Goal: Task Accomplishment & Management: Use online tool/utility

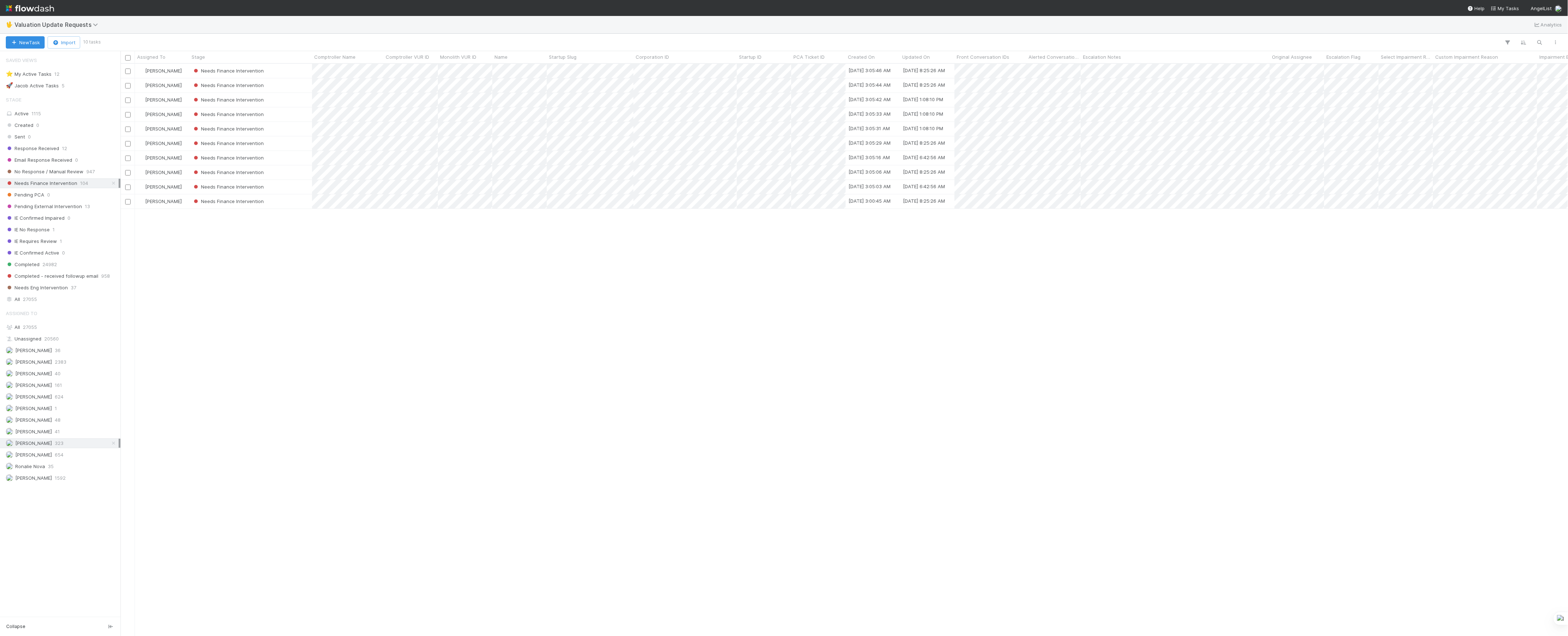
scroll to position [565, 1440]
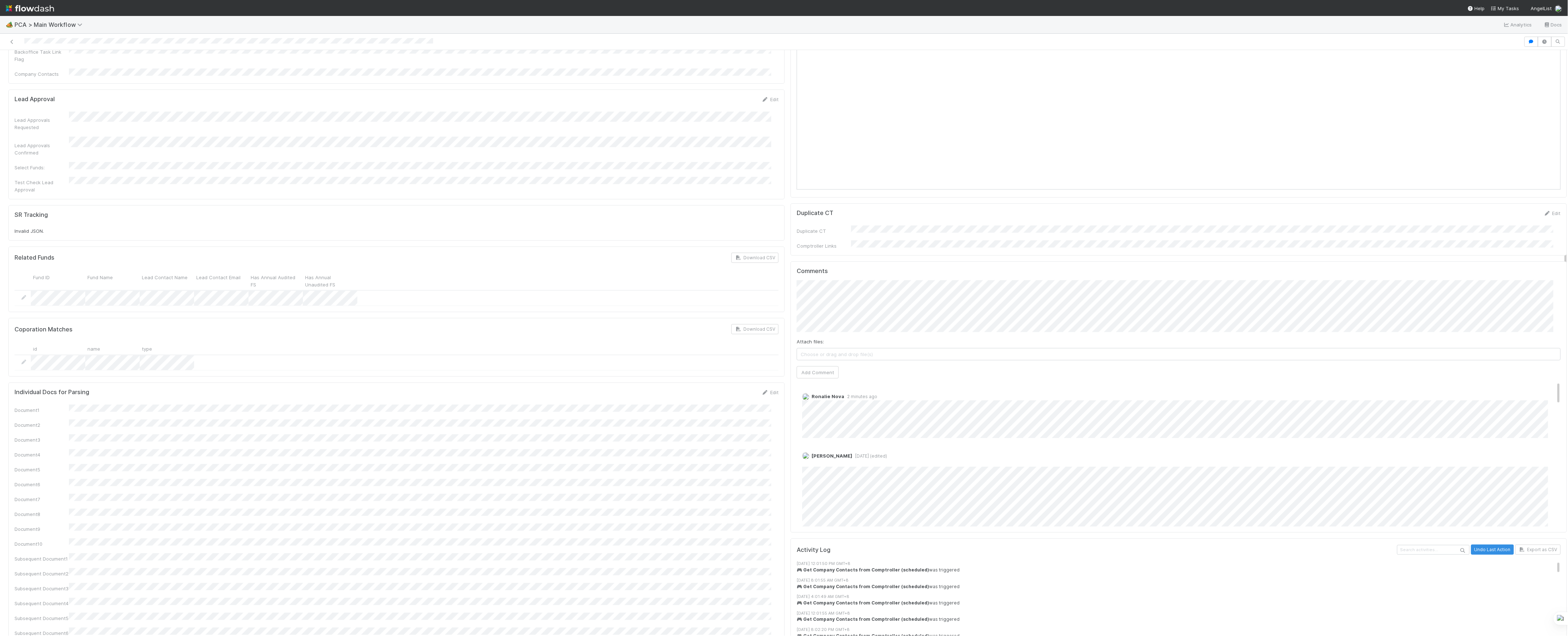
scroll to position [532, 0]
type input "https://flowdash.internal.angellist.com/workflows/lmIaqN/tasks/2dsDj6OY"
click button "Ok" at bounding box center [942, 239] width 16 height 12
click at [815, 273] on button "[PERSON_NAME]" at bounding box center [831, 269] width 55 height 10
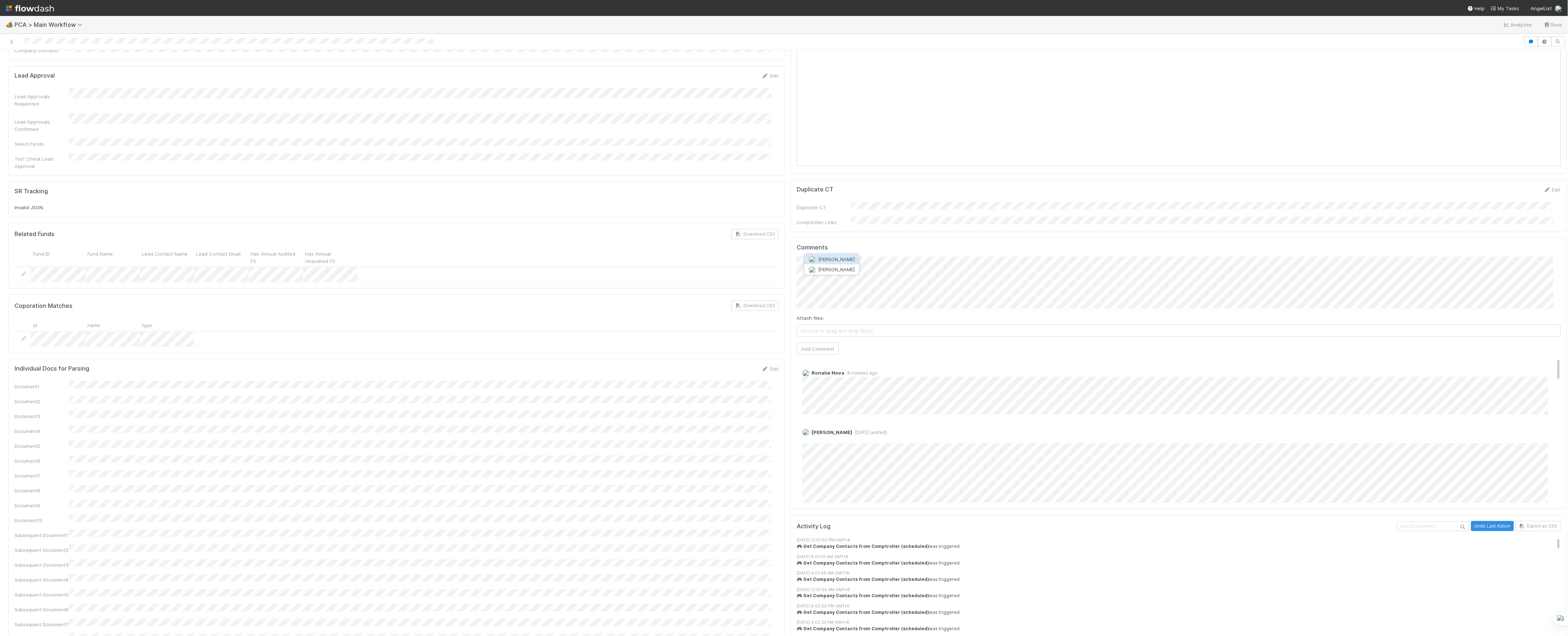
click at [819, 272] on div "Attach files: Choose or drag and drop file(s) Add Comment" at bounding box center [1178, 306] width 764 height 99
click at [823, 343] on button "Add Comment" at bounding box center [817, 349] width 42 height 12
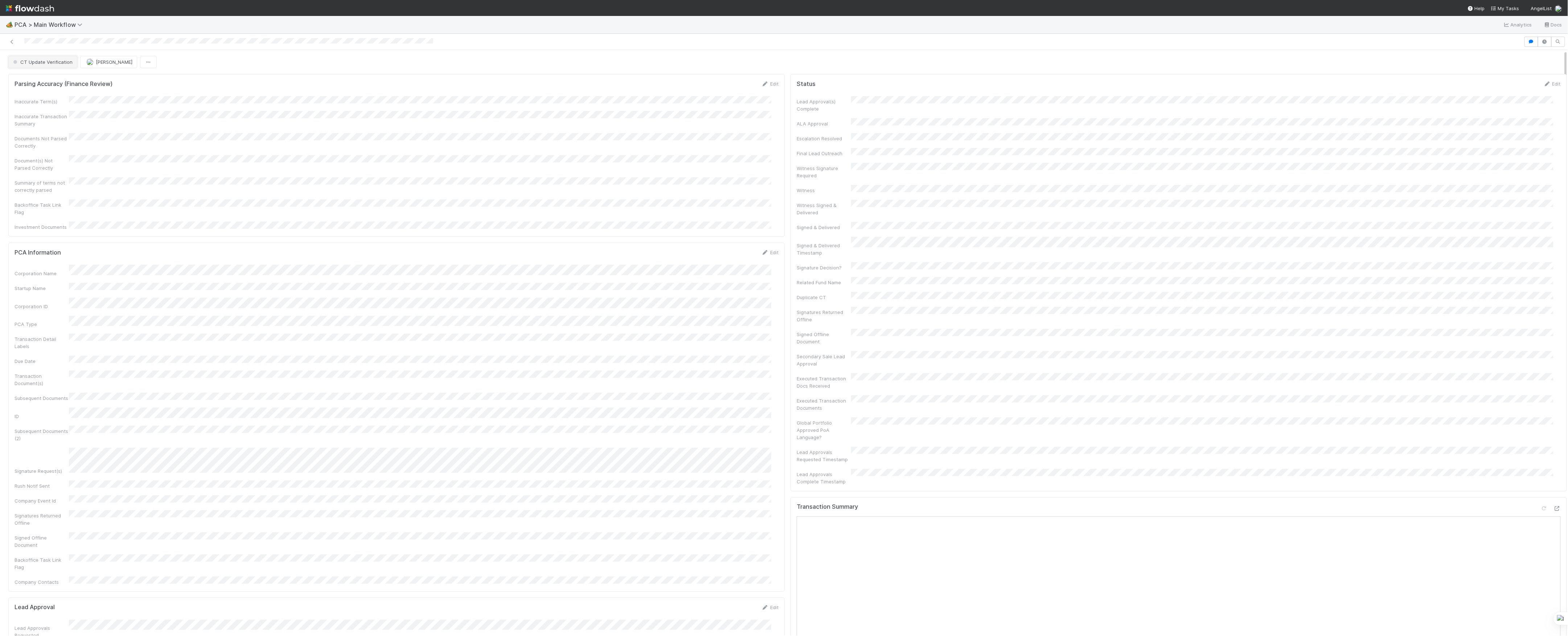
click at [34, 61] on span "CT Update Verification" at bounding box center [42, 62] width 61 height 6
click at [54, 77] on span "Post-Close Question" at bounding box center [38, 74] width 56 height 6
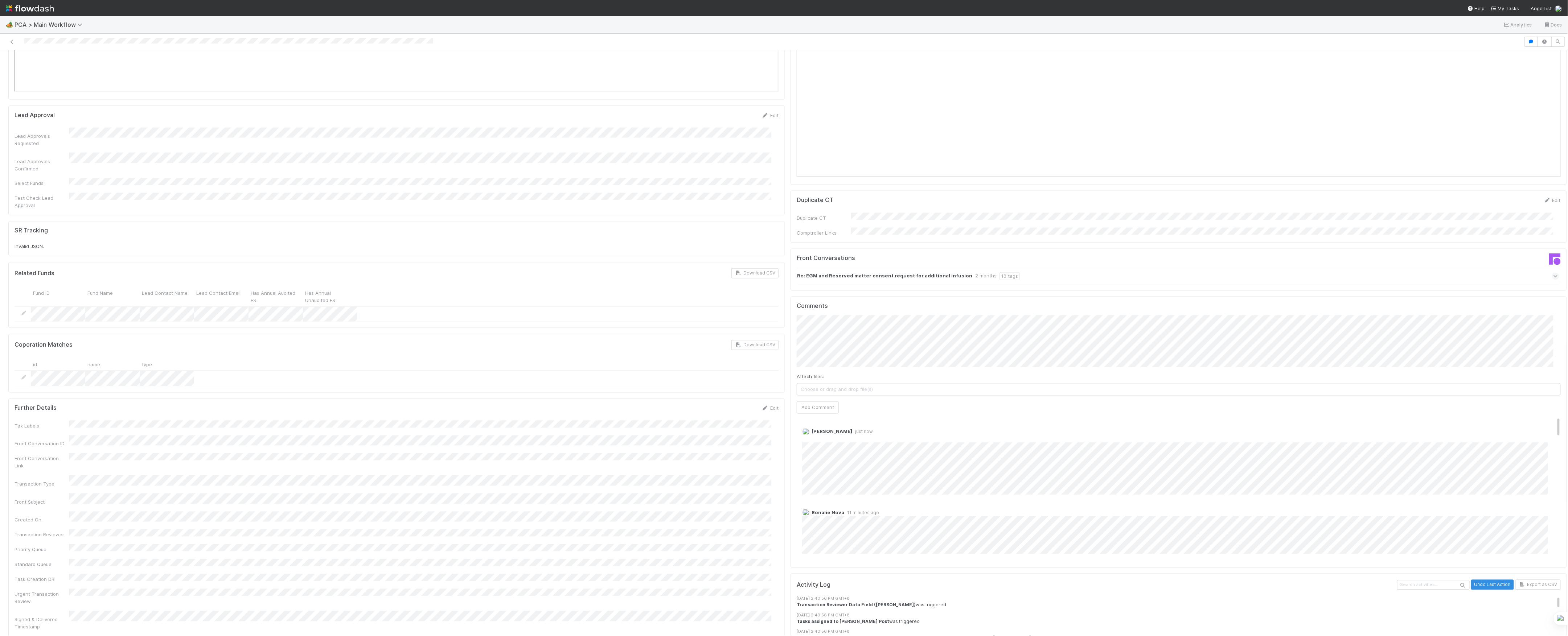
scroll to position [1064, 0]
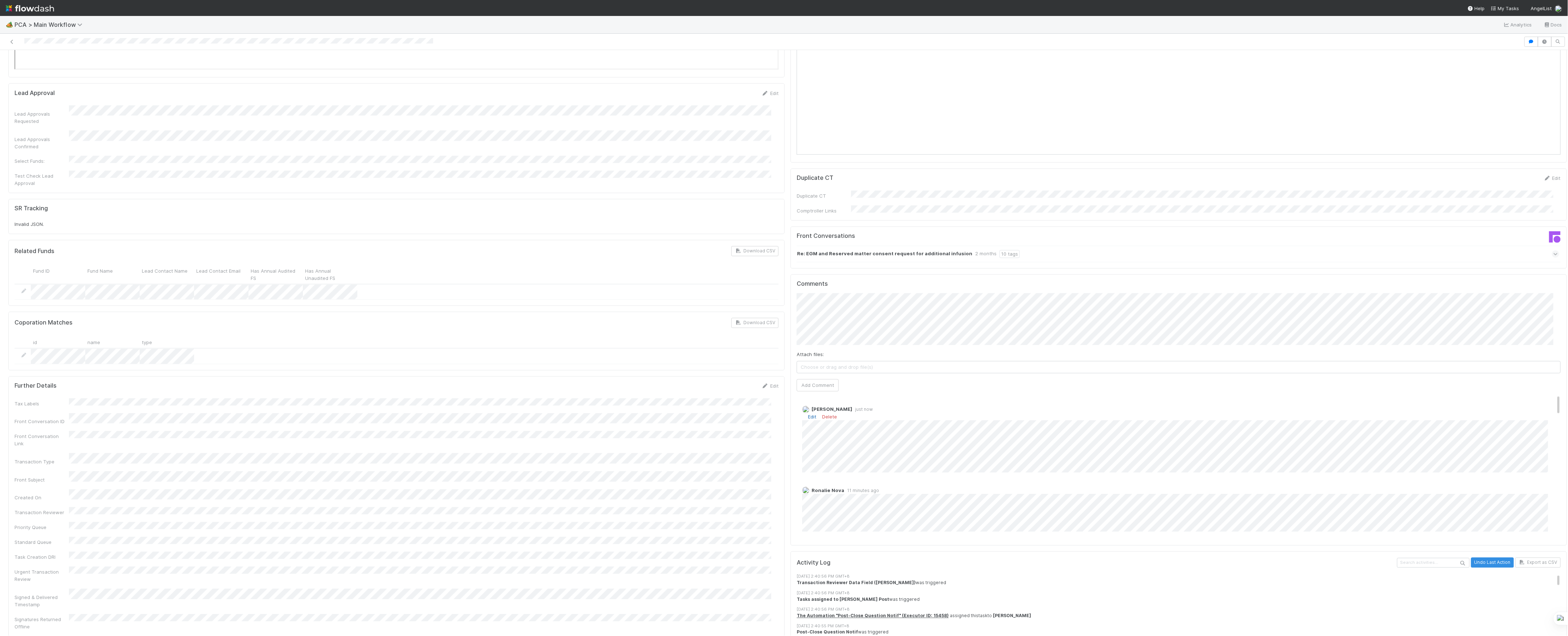
click at [808, 414] on link "Edit" at bounding box center [812, 418] width 9 height 6
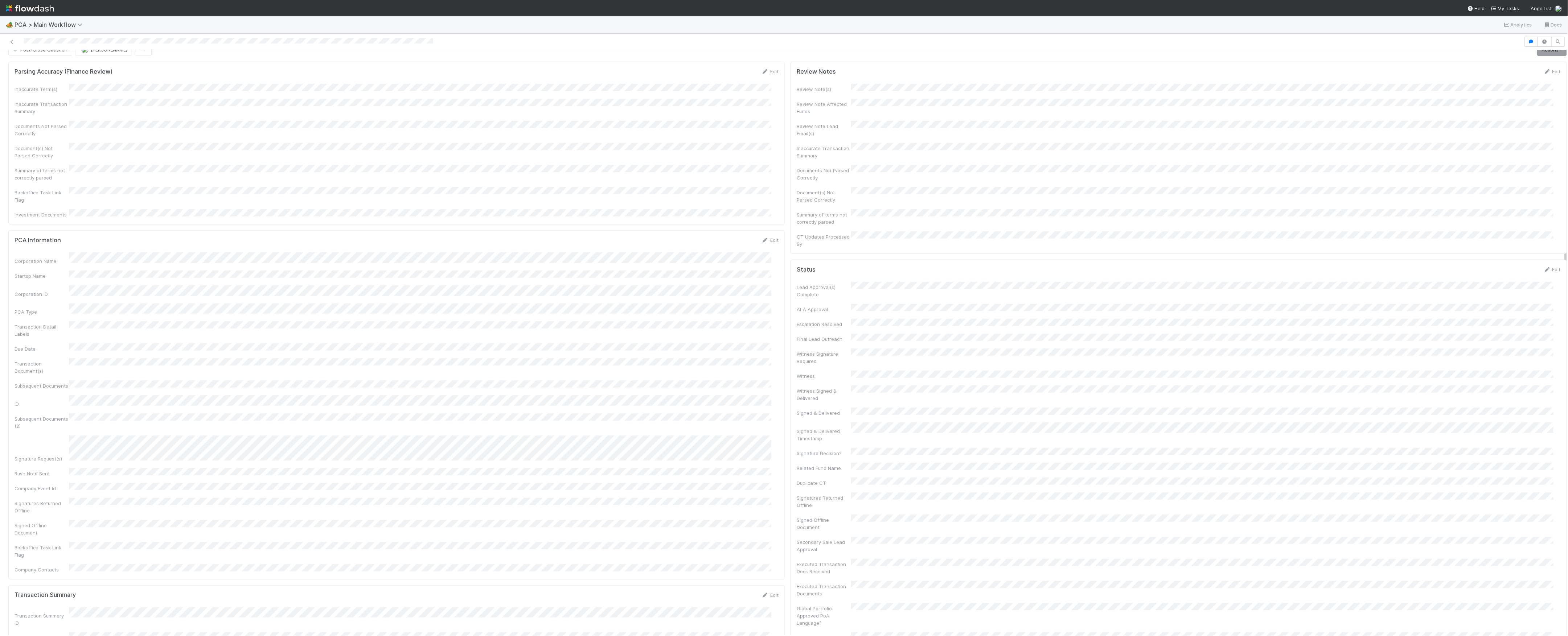
scroll to position [0, 0]
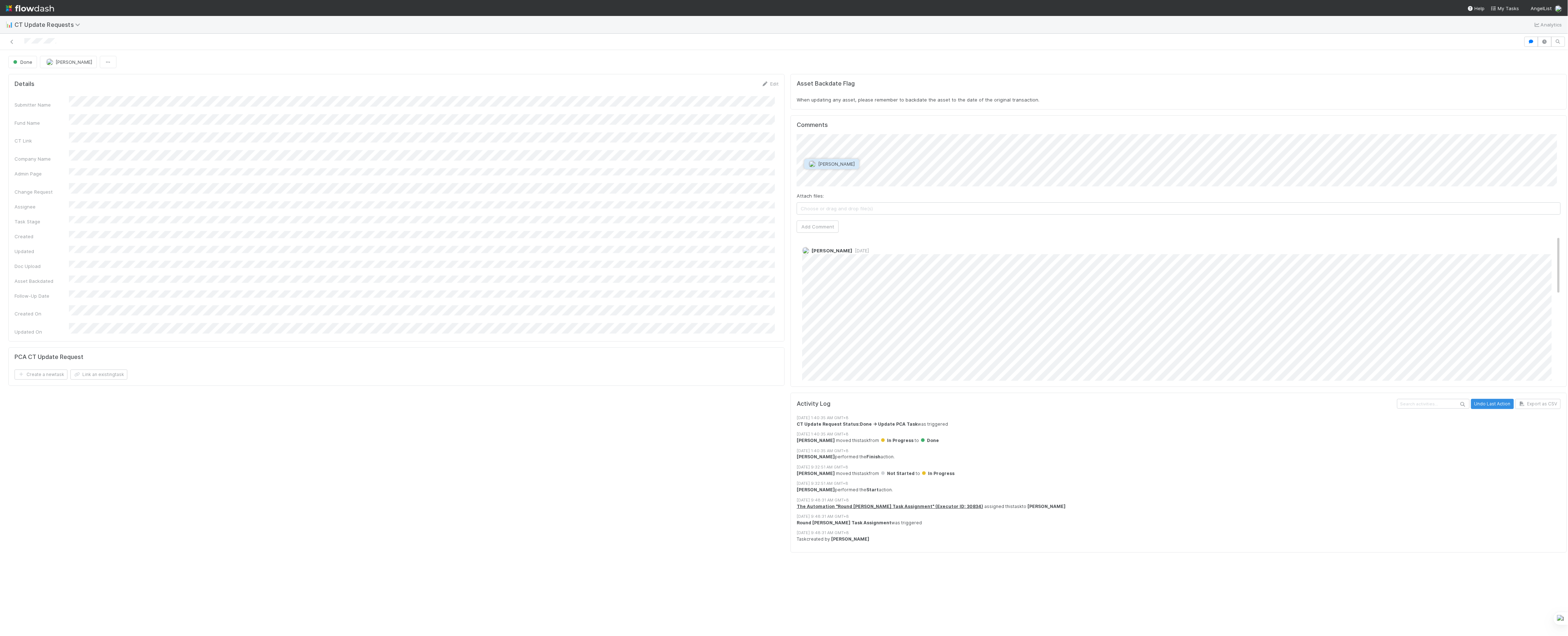
click at [842, 169] on div "[PERSON_NAME]" at bounding box center [831, 164] width 55 height 11
click at [847, 169] on button "[PERSON_NAME]" at bounding box center [831, 164] width 55 height 10
click at [817, 233] on button "Add Comment" at bounding box center [817, 226] width 42 height 12
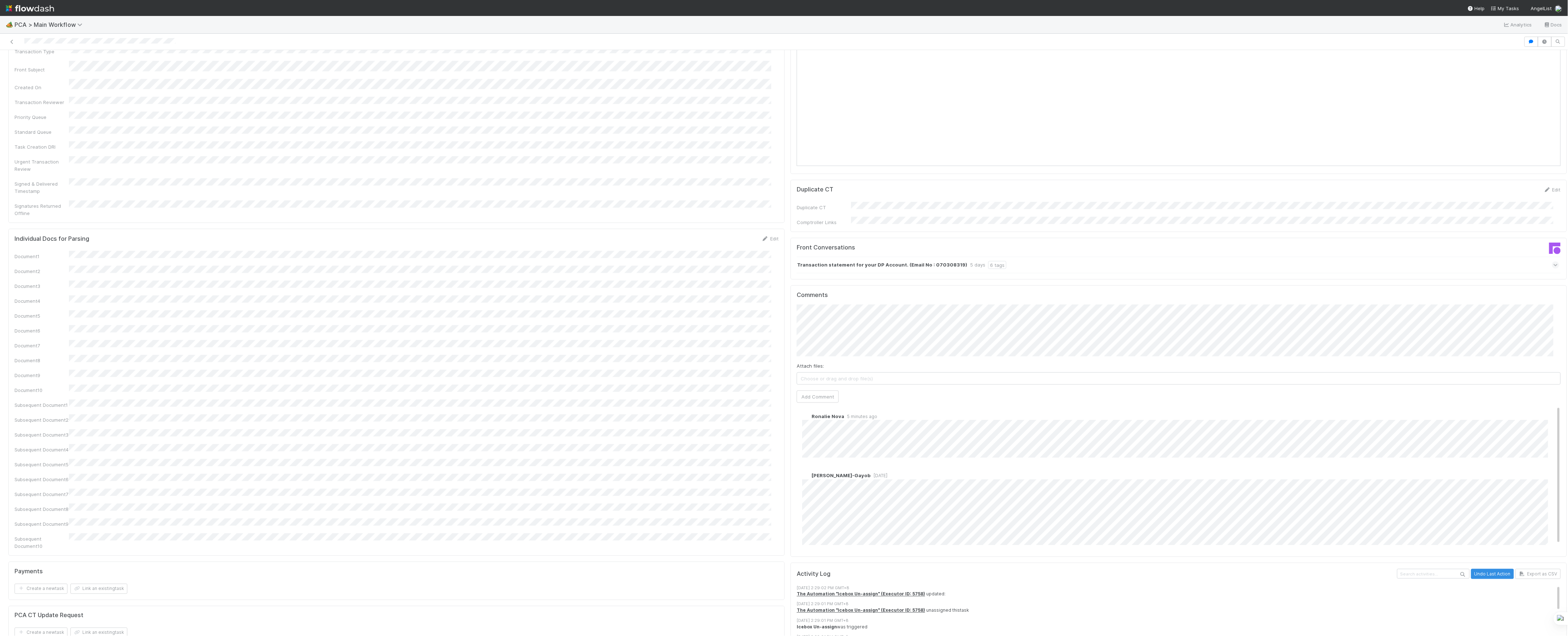
scroll to position [7, 0]
